Goal: Task Accomplishment & Management: Use online tool/utility

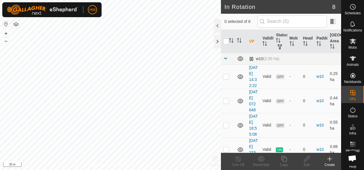
checkbox input "true"
click at [236, 160] on icon at bounding box center [238, 159] width 5 height 6
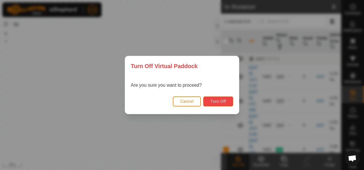
click at [223, 100] on span "Turn Off" at bounding box center [219, 101] width 16 height 5
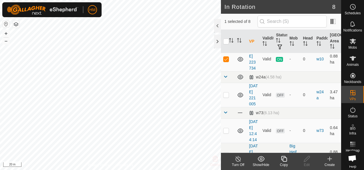
scroll to position [91, 0]
click at [255, 70] on link "[DATE] 223734" at bounding box center [253, 59] width 9 height 23
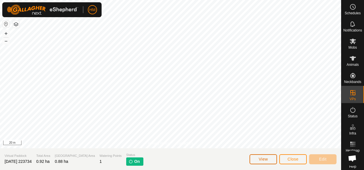
click at [264, 160] on span "View" at bounding box center [263, 159] width 9 height 5
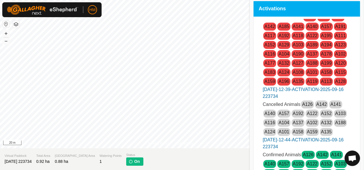
scroll to position [13, 0]
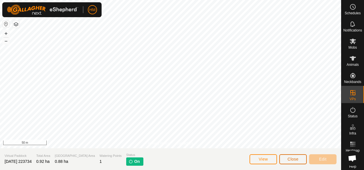
click at [284, 159] on button "Close" at bounding box center [293, 159] width 27 height 10
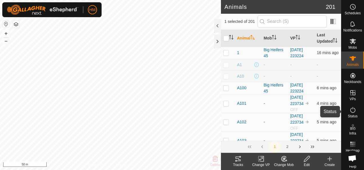
click at [351, 112] on icon at bounding box center [353, 110] width 7 height 7
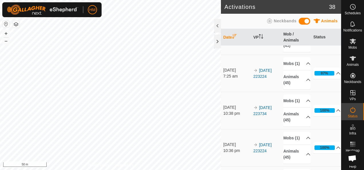
scroll to position [215, 0]
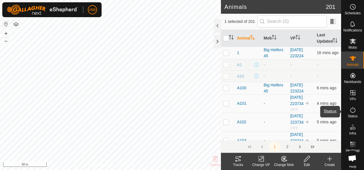
click at [350, 115] on span "Status" at bounding box center [353, 116] width 10 height 3
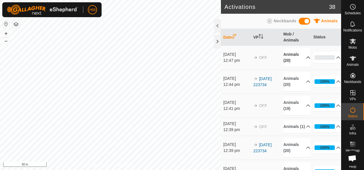
click at [301, 56] on p-accordion-header "Animals (20)" at bounding box center [297, 57] width 27 height 19
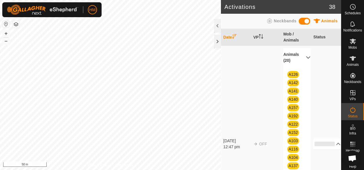
click at [301, 56] on p-accordion-header "Animals (20)" at bounding box center [297, 57] width 27 height 19
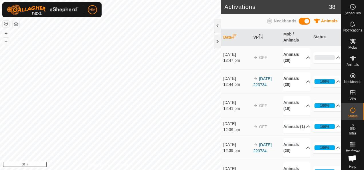
click at [302, 80] on p-accordion-header "Animals (20)" at bounding box center [297, 81] width 27 height 19
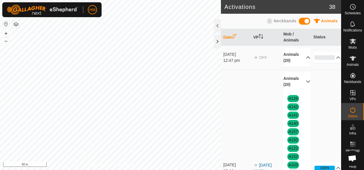
click at [302, 80] on p-accordion-header "Animals (20)" at bounding box center [297, 81] width 27 height 19
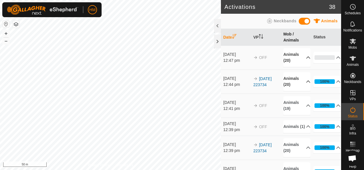
click at [289, 36] on th "Mob / Animals" at bounding box center [296, 37] width 30 height 17
click at [302, 57] on p-accordion-header "Animals (20)" at bounding box center [297, 57] width 27 height 19
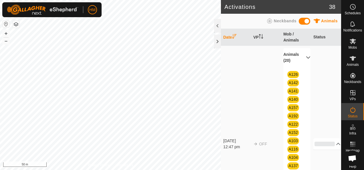
click at [302, 57] on p-accordion-header "Animals (20)" at bounding box center [297, 57] width 27 height 19
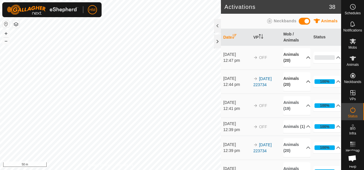
click at [301, 57] on p-accordion-header "Animals (20)" at bounding box center [297, 57] width 27 height 19
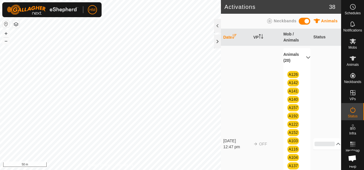
click at [301, 58] on p-accordion-header "Animals (20)" at bounding box center [297, 57] width 27 height 19
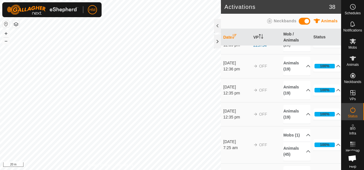
scroll to position [106, 0]
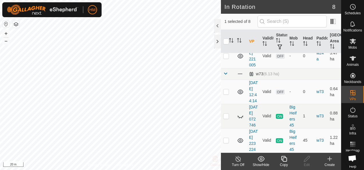
scroll to position [224, 0]
click at [241, 113] on icon at bounding box center [240, 116] width 7 height 7
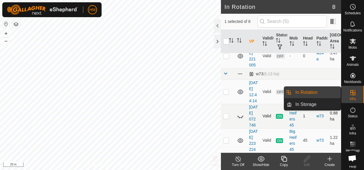
click at [301, 92] on link "In Rotation" at bounding box center [316, 92] width 49 height 11
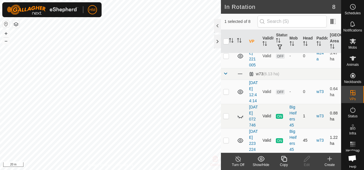
click at [266, 136] on td "Valid" at bounding box center [266, 140] width 13 height 24
click at [253, 128] on td "[DATE] 223224" at bounding box center [253, 140] width 13 height 24
click at [252, 130] on link "[DATE] 223224" at bounding box center [253, 140] width 9 height 23
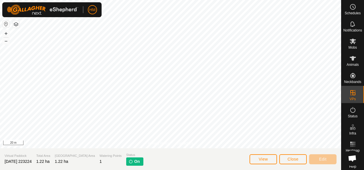
click at [129, 162] on img at bounding box center [131, 161] width 5 height 5
click at [129, 160] on img at bounding box center [131, 161] width 5 height 5
click at [255, 160] on button "View" at bounding box center [263, 159] width 27 height 10
click at [296, 162] on button "Close" at bounding box center [293, 159] width 27 height 10
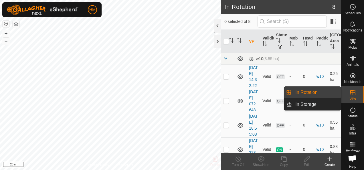
click at [351, 93] on icon at bounding box center [353, 92] width 5 height 5
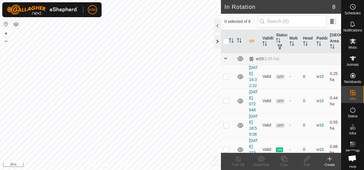
click at [218, 40] on div at bounding box center [217, 42] width 7 height 14
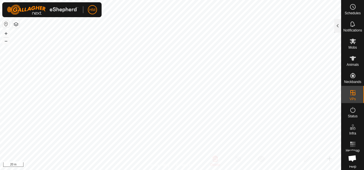
checkbox input "true"
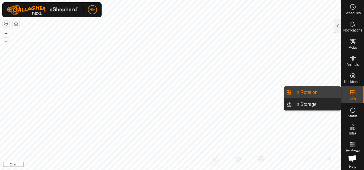
click at [304, 93] on link "In Rotation" at bounding box center [316, 92] width 49 height 11
click at [317, 90] on link "In Rotation" at bounding box center [316, 92] width 49 height 11
click at [350, 92] on icon at bounding box center [353, 92] width 7 height 7
drag, startPoint x: 350, startPoint y: 92, endPoint x: 306, endPoint y: 104, distance: 45.6
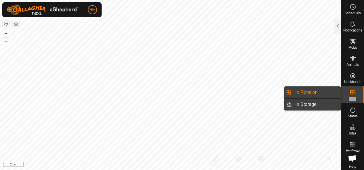
click at [341, 170] on p-menu "In Rotation In Storage In Rotation In Storage" at bounding box center [341, 170] width 0 height 0
click at [306, 94] on link "In Rotation" at bounding box center [316, 92] width 49 height 11
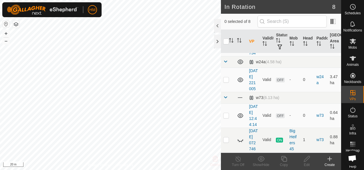
scroll to position [97, 0]
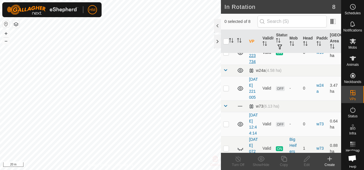
click at [253, 64] on link "[DATE] 223734" at bounding box center [253, 52] width 9 height 23
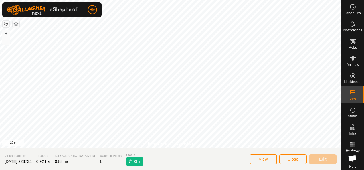
click at [129, 163] on img at bounding box center [131, 161] width 5 height 5
click at [129, 161] on img at bounding box center [131, 161] width 5 height 5
click at [289, 159] on span "Close" at bounding box center [293, 159] width 11 height 5
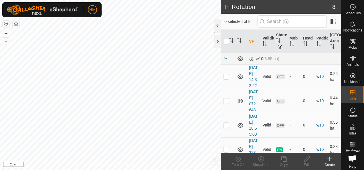
checkbox input "true"
click at [238, 157] on icon at bounding box center [238, 159] width 7 height 7
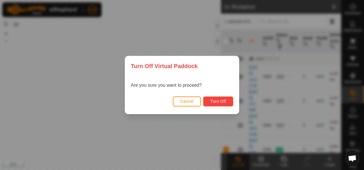
click at [226, 101] on span "Turn Off" at bounding box center [219, 101] width 16 height 5
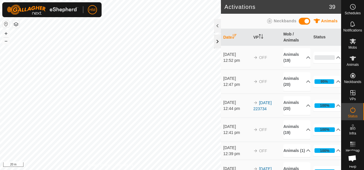
click at [218, 41] on div at bounding box center [217, 42] width 7 height 14
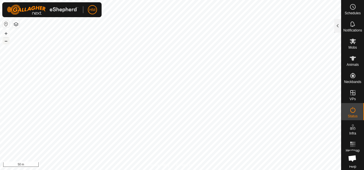
click at [7, 40] on button "–" at bounding box center [6, 41] width 7 height 7
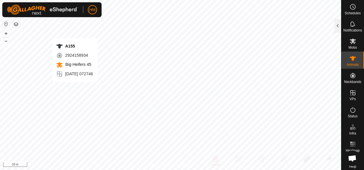
checkbox input "true"
click at [338, 29] on div at bounding box center [338, 26] width 7 height 14
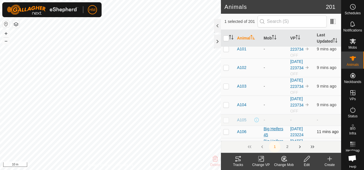
scroll to position [48, 0]
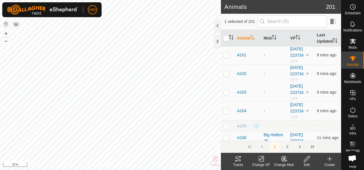
click at [289, 147] on button "2" at bounding box center [287, 146] width 11 height 11
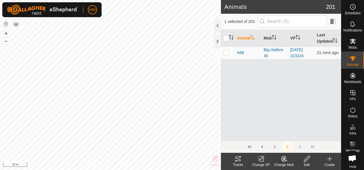
scroll to position [0, 0]
click at [275, 147] on button "1" at bounding box center [274, 146] width 11 height 11
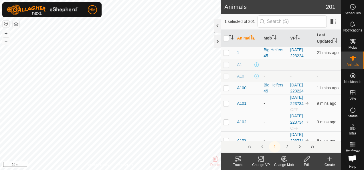
click at [239, 159] on icon at bounding box center [238, 159] width 7 height 7
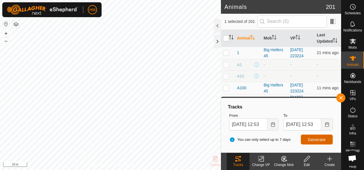
click at [313, 138] on span "Generate" at bounding box center [317, 139] width 18 height 5
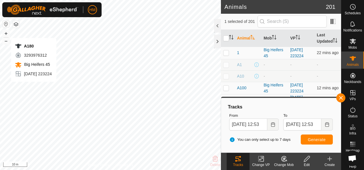
checkbox input "false"
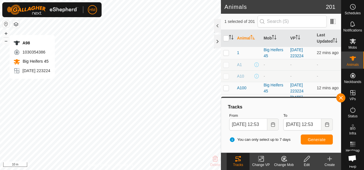
checkbox input "false"
checkbox input "true"
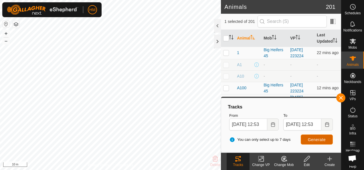
click at [306, 139] on button "Generate" at bounding box center [317, 140] width 32 height 10
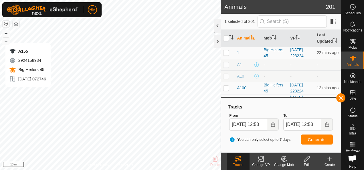
checkbox input "true"
checkbox input "false"
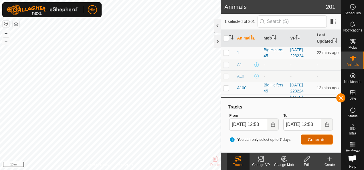
click at [314, 140] on span "Generate" at bounding box center [317, 139] width 18 height 5
click at [219, 41] on div at bounding box center [217, 42] width 7 height 14
